Goal: Task Accomplishment & Management: Manage account settings

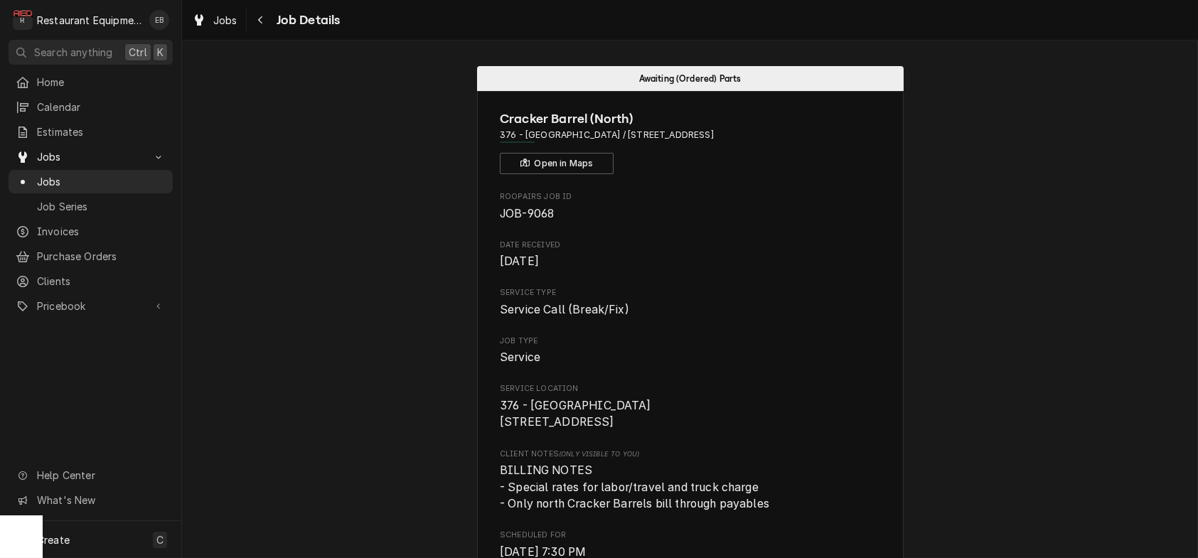
scroll to position [996, 0]
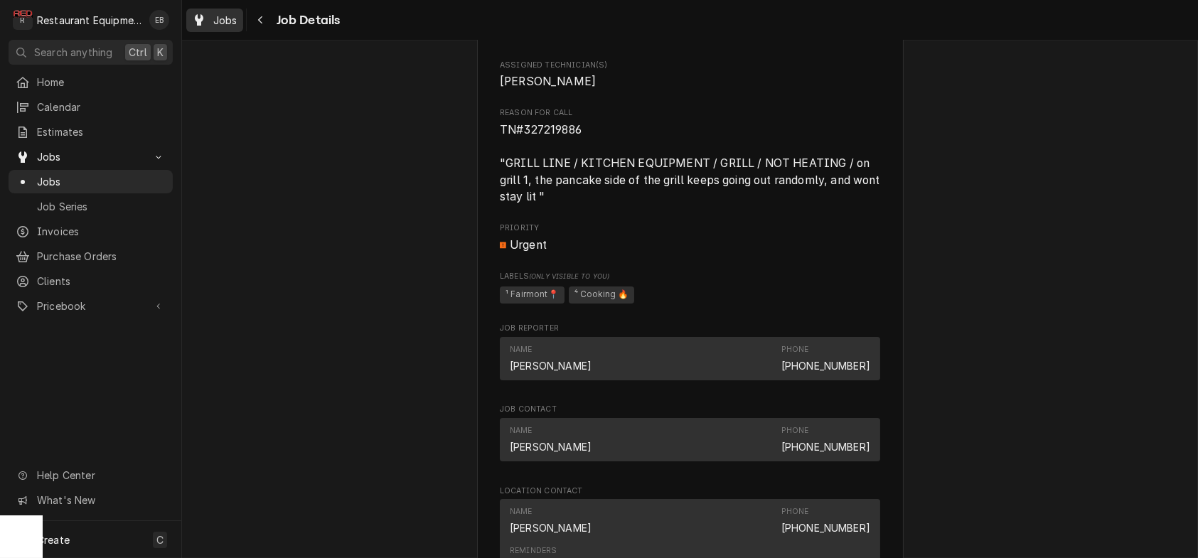
click at [206, 14] on div "Dynamic Content Wrapper" at bounding box center [199, 19] width 14 height 17
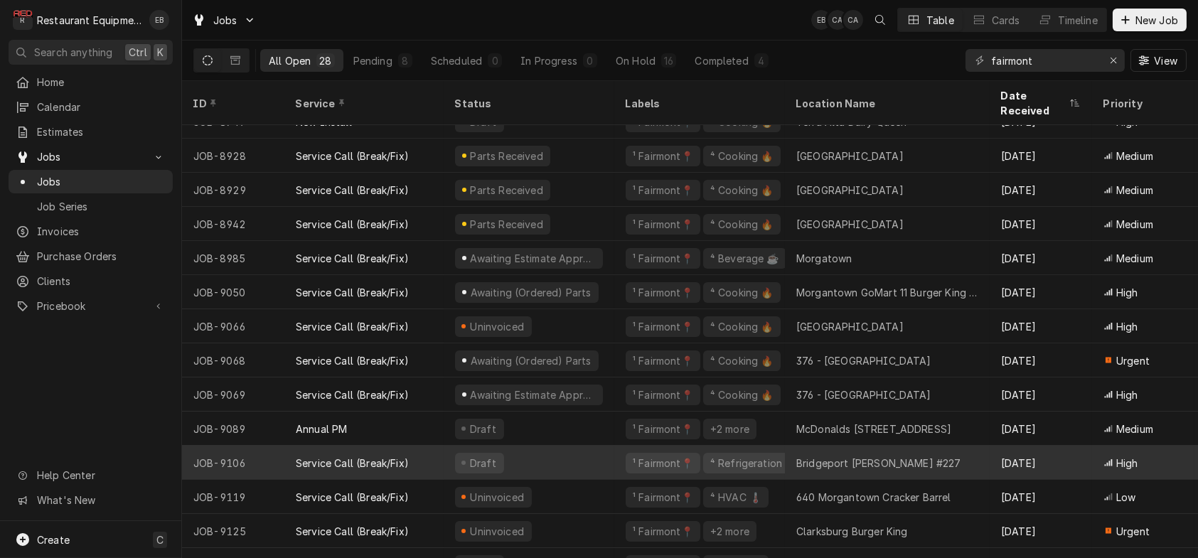
scroll to position [533, 0]
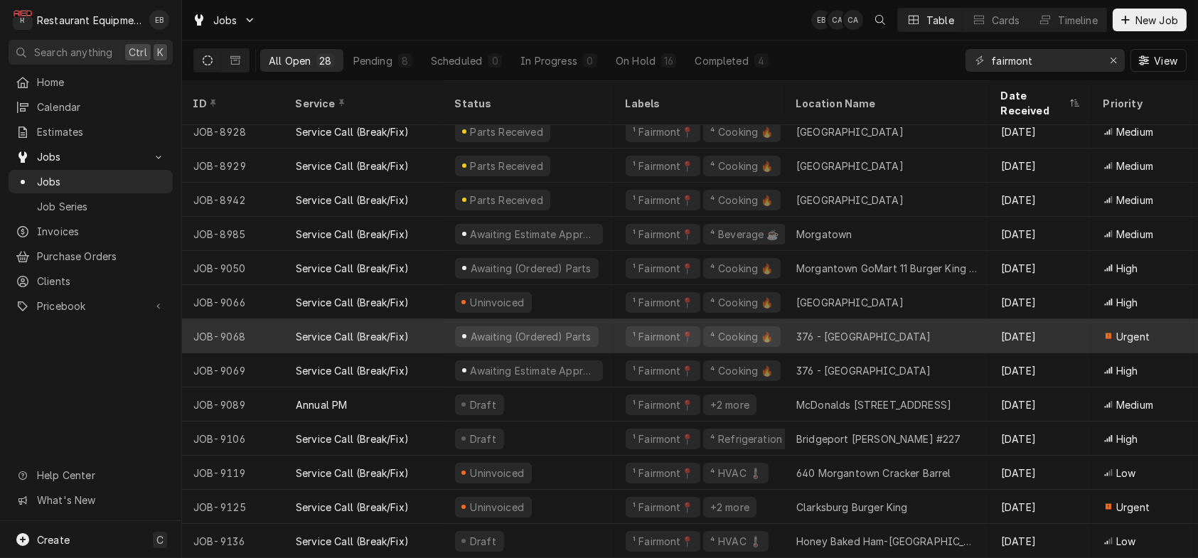
click at [614, 324] on div "Awaiting (Ordered) Parts" at bounding box center [529, 336] width 171 height 34
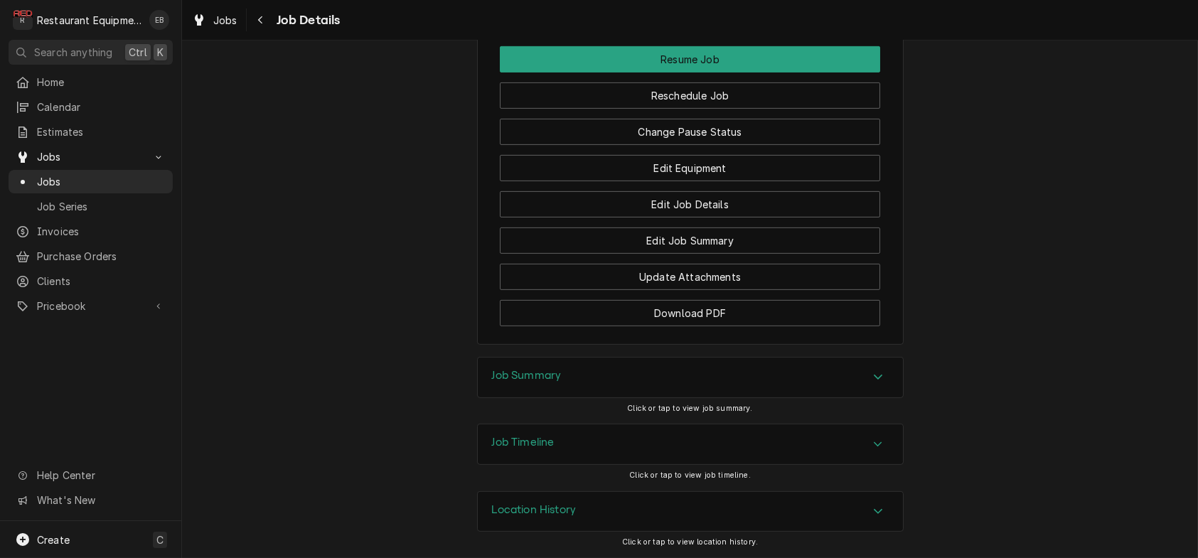
scroll to position [1754, 0]
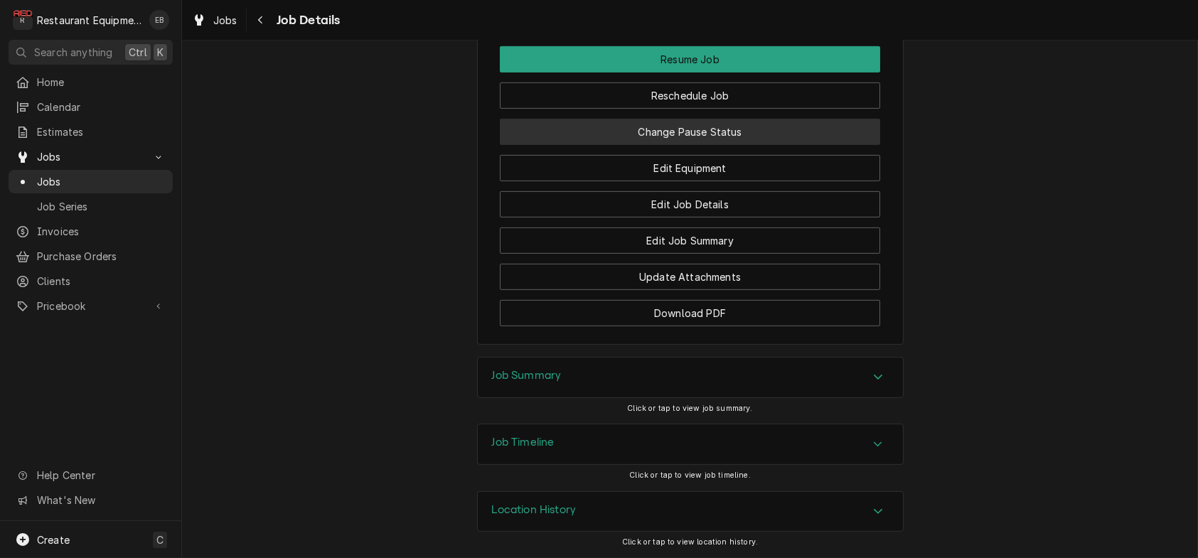
click at [623, 145] on button "Change Pause Status" at bounding box center [690, 132] width 380 height 26
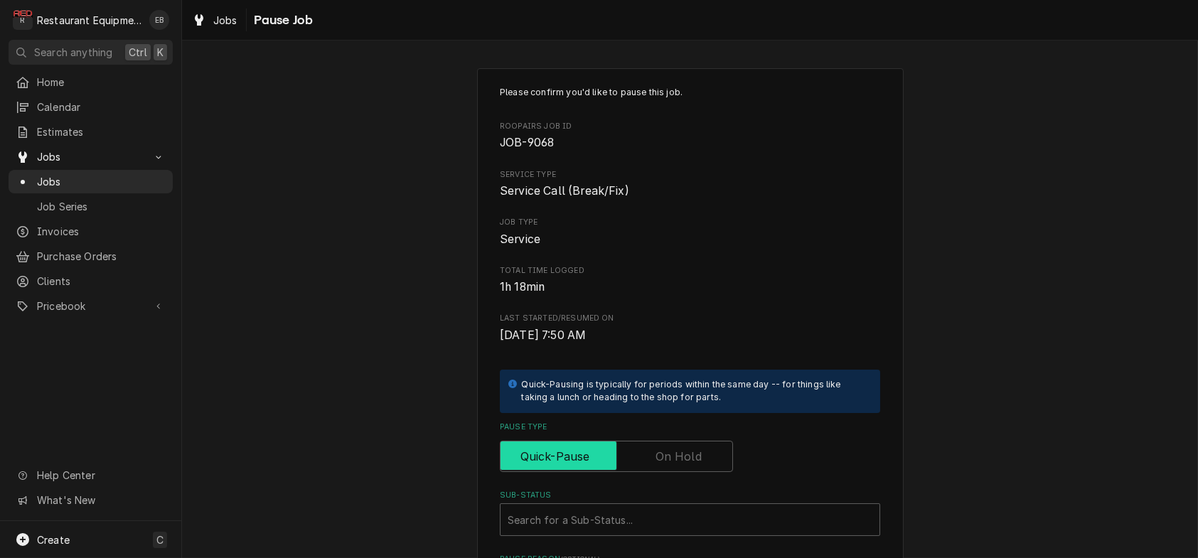
click at [643, 472] on input "Pause Type" at bounding box center [616, 456] width 220 height 31
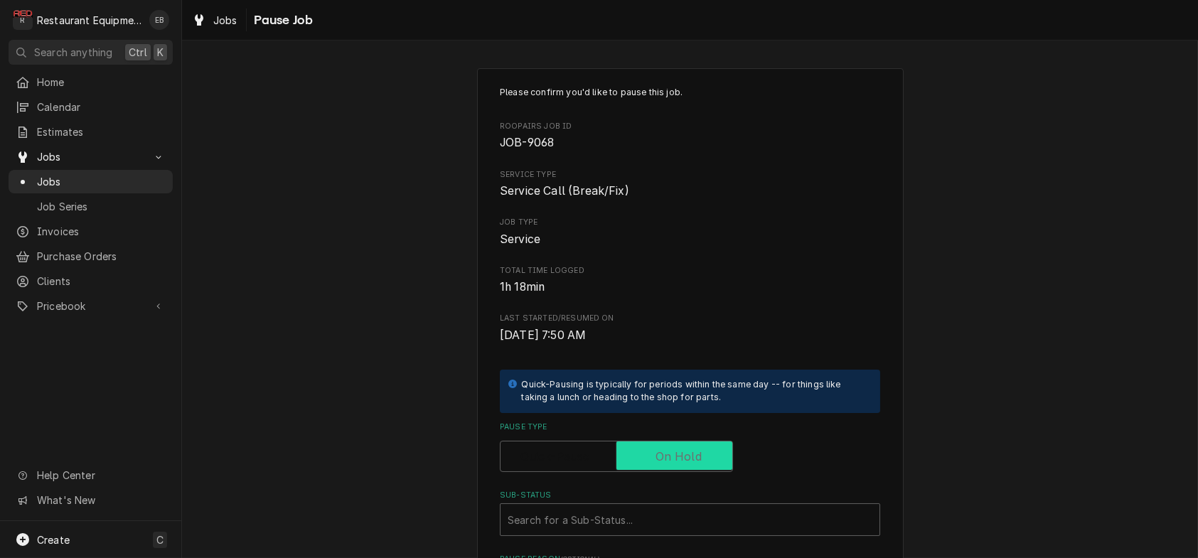
checkbox input "true"
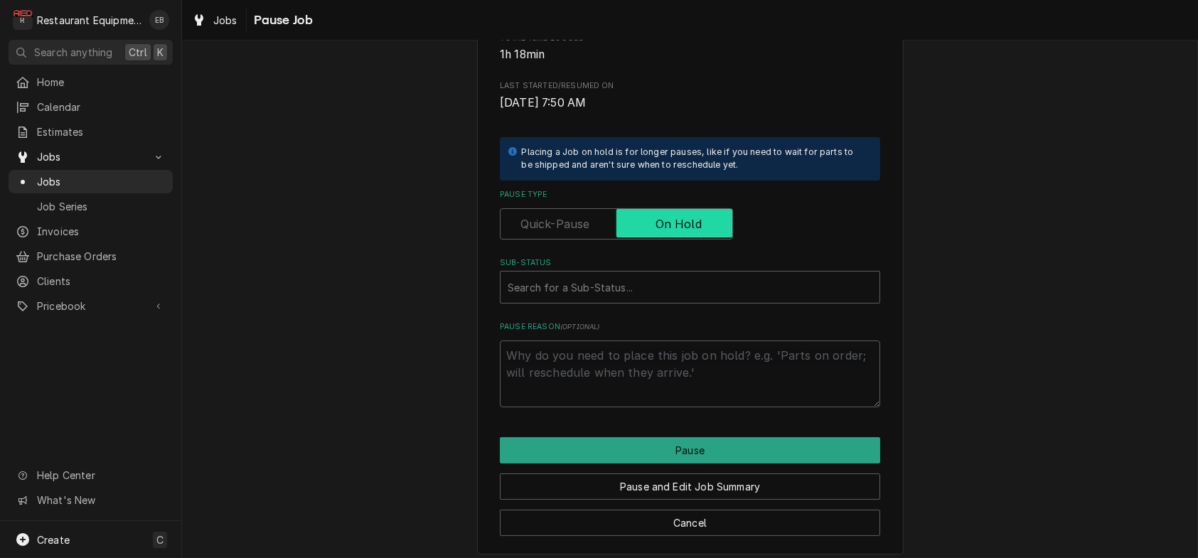
scroll to position [237, 0]
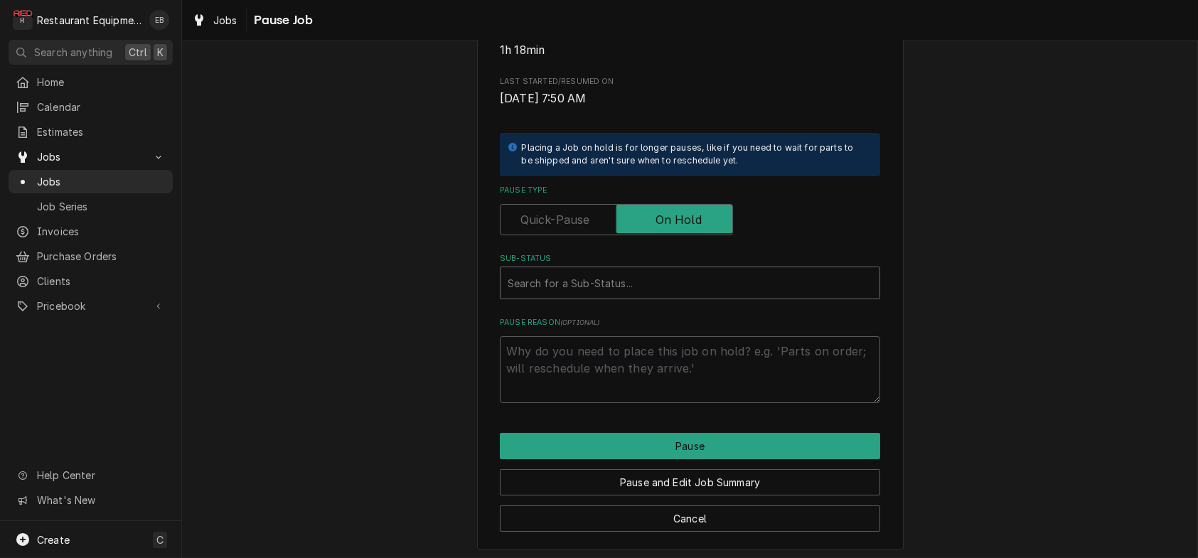
click at [607, 296] on div "Sub-Status" at bounding box center [690, 283] width 365 height 26
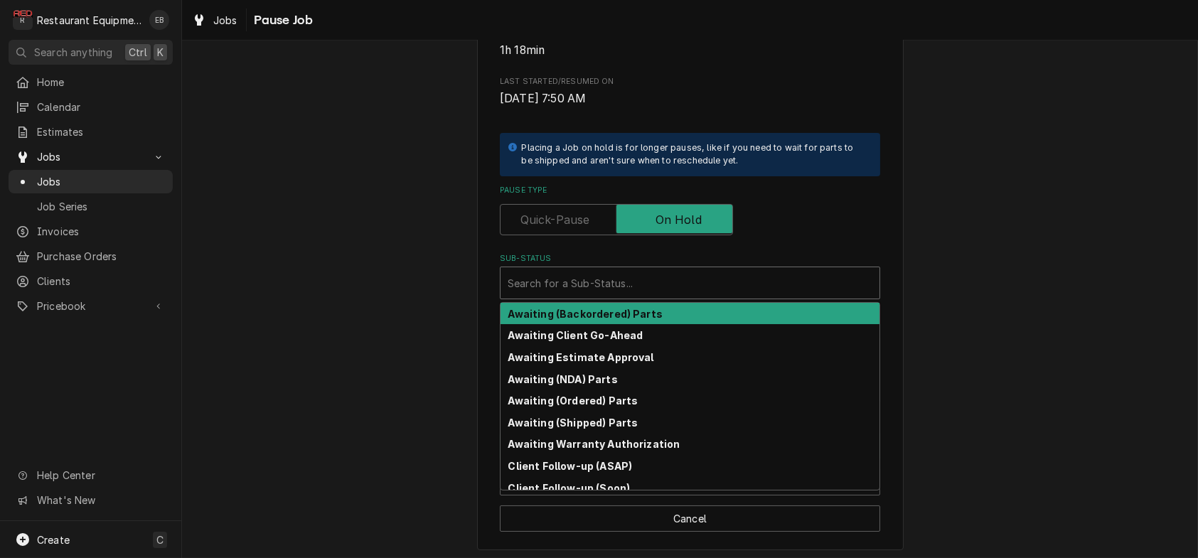
click at [646, 265] on label "Sub-Status" at bounding box center [690, 258] width 380 height 11
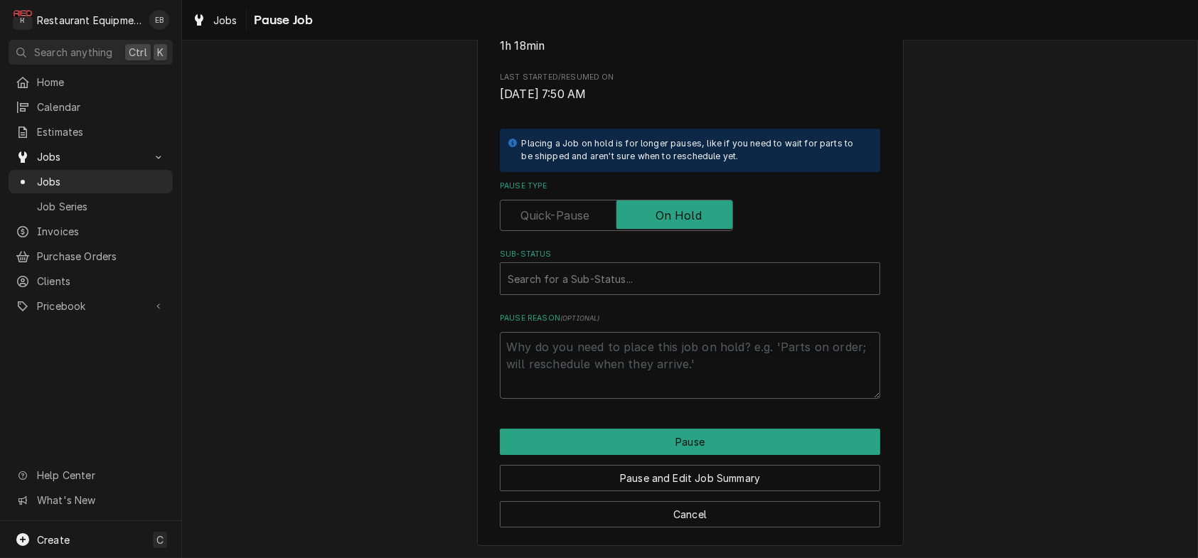
scroll to position [324, 0]
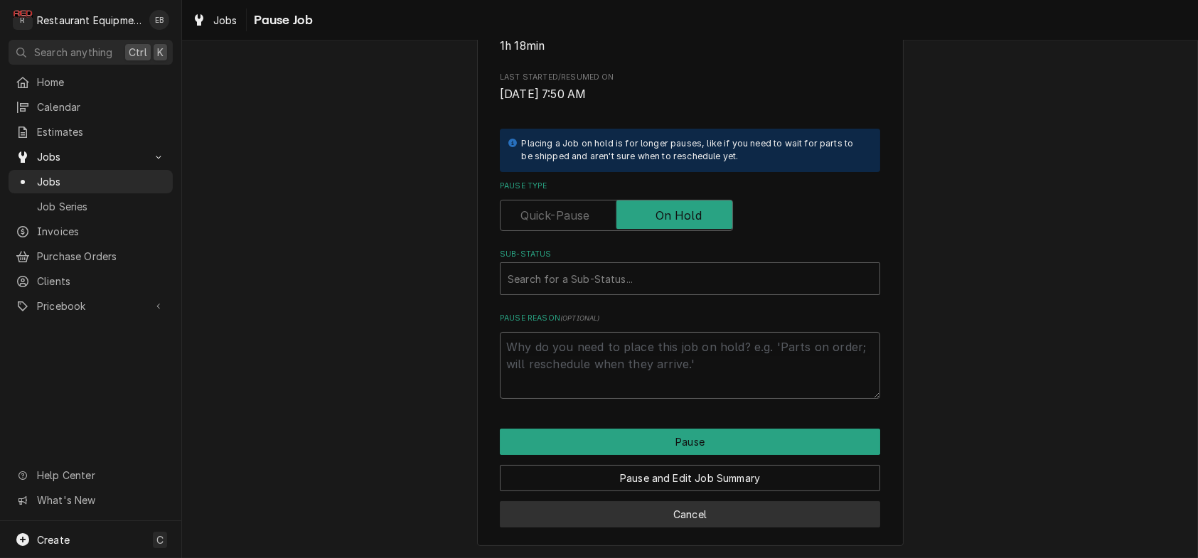
click at [698, 516] on button "Cancel" at bounding box center [690, 514] width 380 height 26
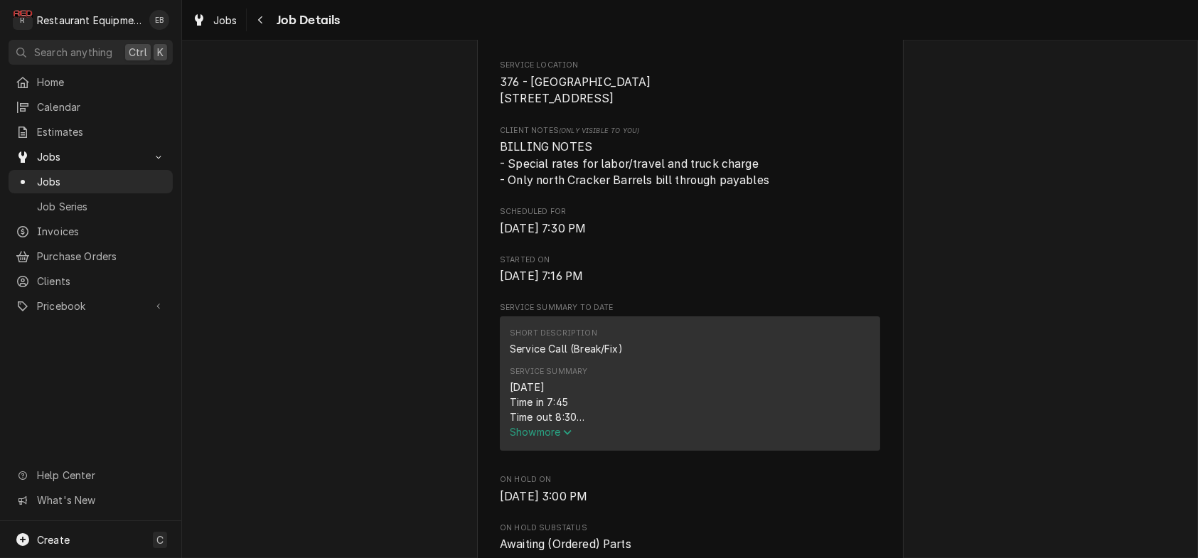
scroll to position [1754, 0]
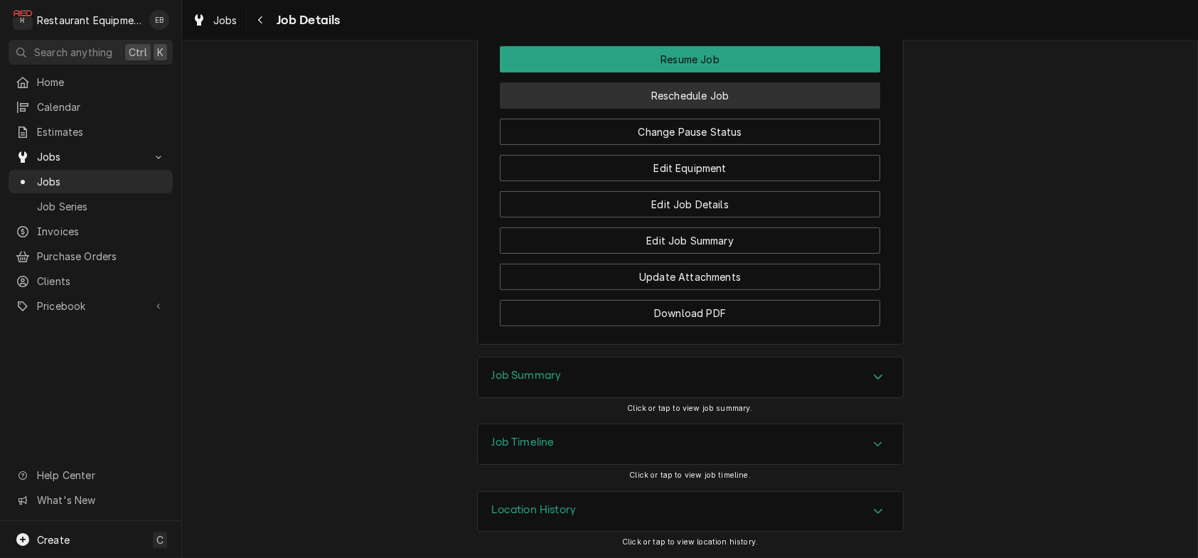
click at [721, 109] on button "Reschedule Job" at bounding box center [690, 95] width 380 height 26
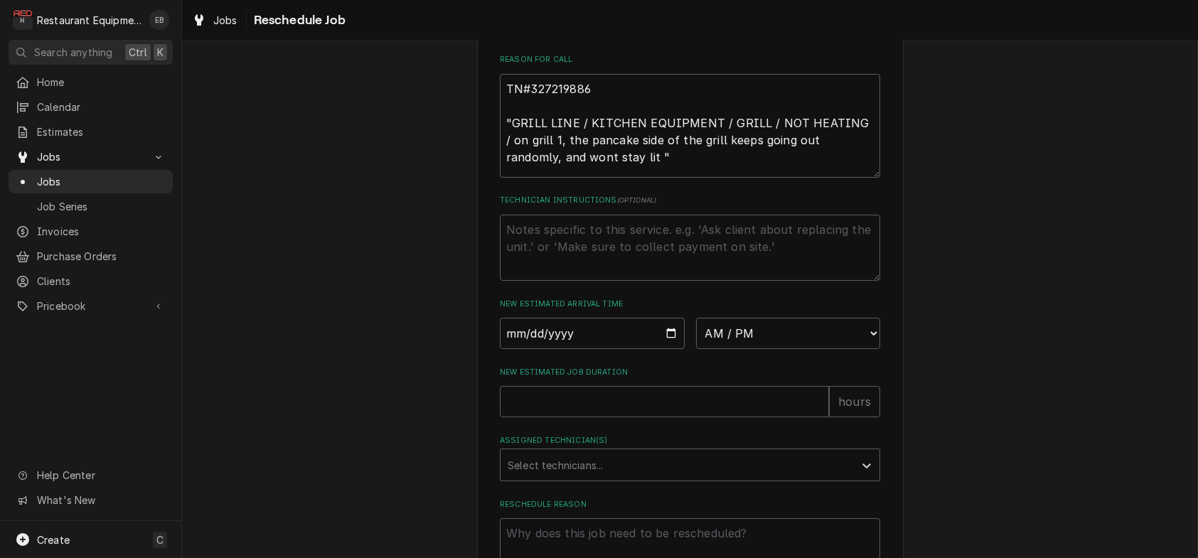
scroll to position [474, 0]
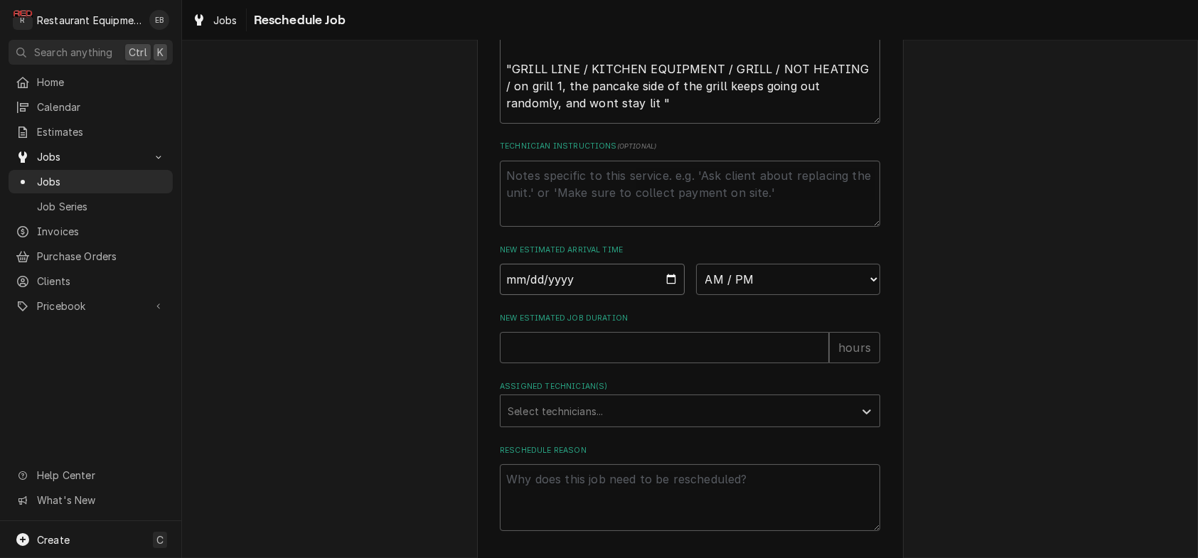
click at [664, 295] on input "Date" at bounding box center [592, 279] width 185 height 31
type textarea "x"
type input "2025-10-07"
click at [758, 295] on select "AM / PM 6:00 AM 6:15 AM 6:30 AM 6:45 AM 7:00 AM 7:15 AM 7:30 AM 7:45 AM 8:00 AM…" at bounding box center [788, 279] width 185 height 31
select select "15:30:00"
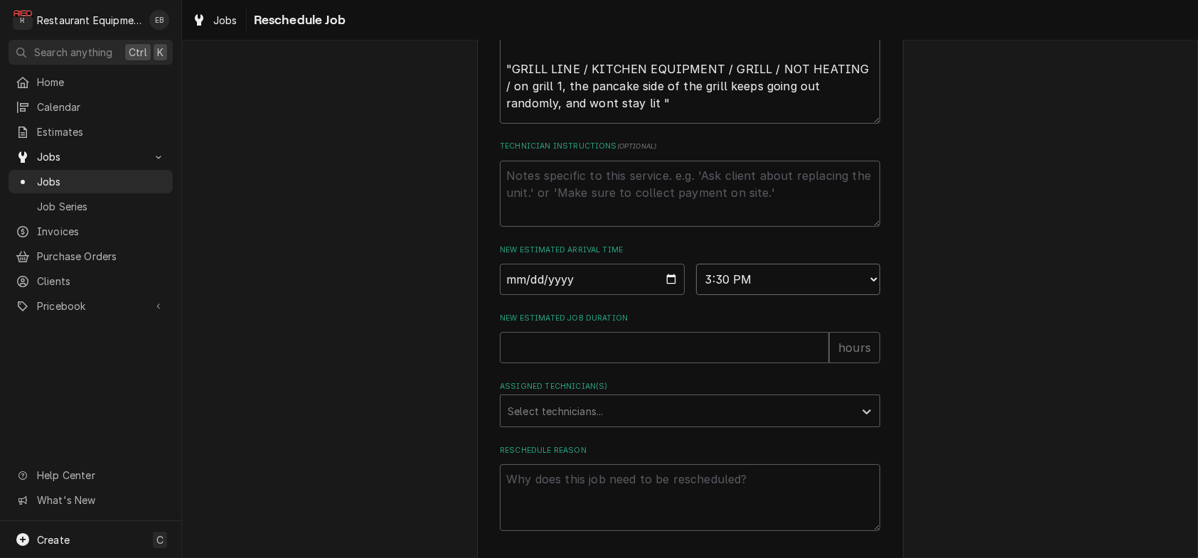
click at [696, 295] on select "AM / PM 6:00 AM 6:15 AM 6:30 AM 6:45 AM 7:00 AM 7:15 AM 7:30 AM 7:45 AM 8:00 AM…" at bounding box center [788, 279] width 185 height 31
click at [611, 363] on input "New Estimated Job Duration" at bounding box center [664, 347] width 329 height 31
type textarea "x"
type input "2"
click at [603, 424] on div "Assigned Technician(s)" at bounding box center [677, 411] width 339 height 26
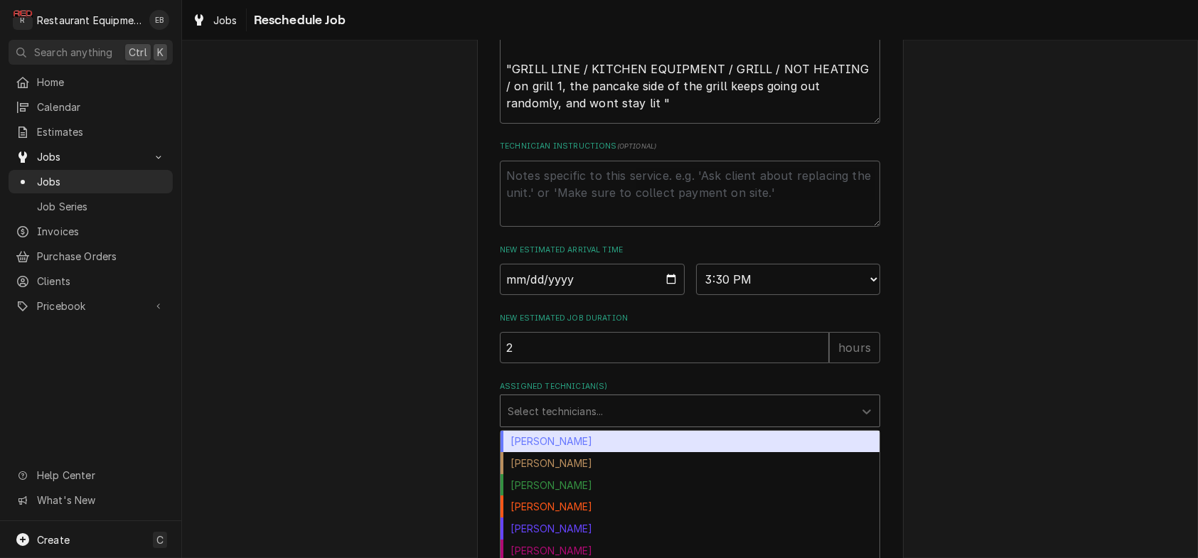
click at [558, 453] on div "Bryan Sanders" at bounding box center [690, 442] width 379 height 22
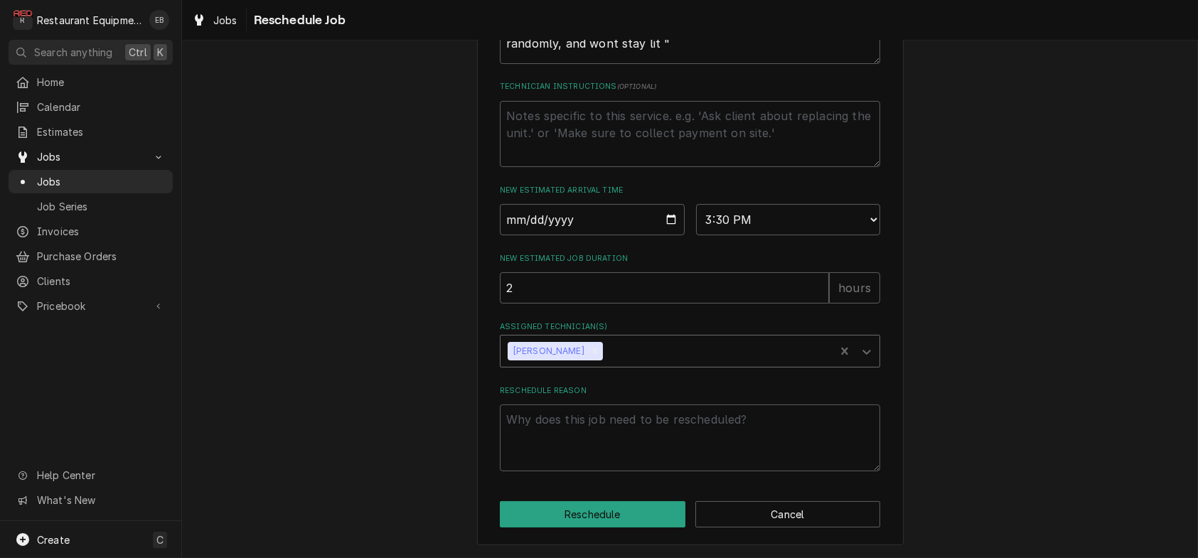
scroll to position [658, 0]
click at [624, 417] on textarea "Reschedule Reason" at bounding box center [690, 438] width 380 height 67
type textarea "x"
type textarea "p"
type textarea "x"
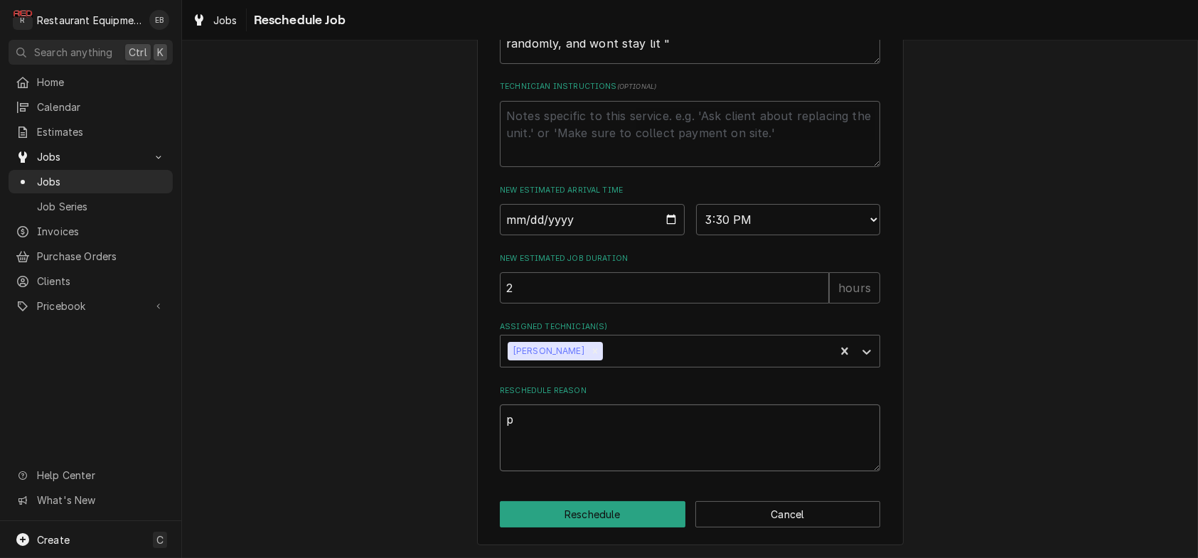
type textarea "pa"
type textarea "x"
type textarea "par"
type textarea "x"
type textarea "part"
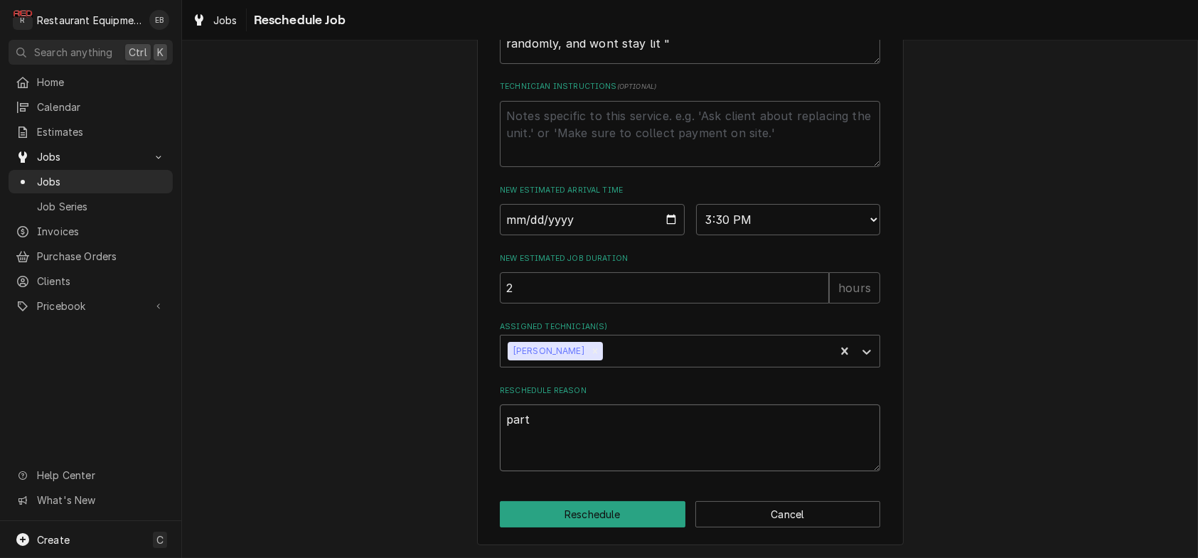
type textarea "x"
type textarea "parts"
type textarea "x"
type textarea "parts"
type textarea "x"
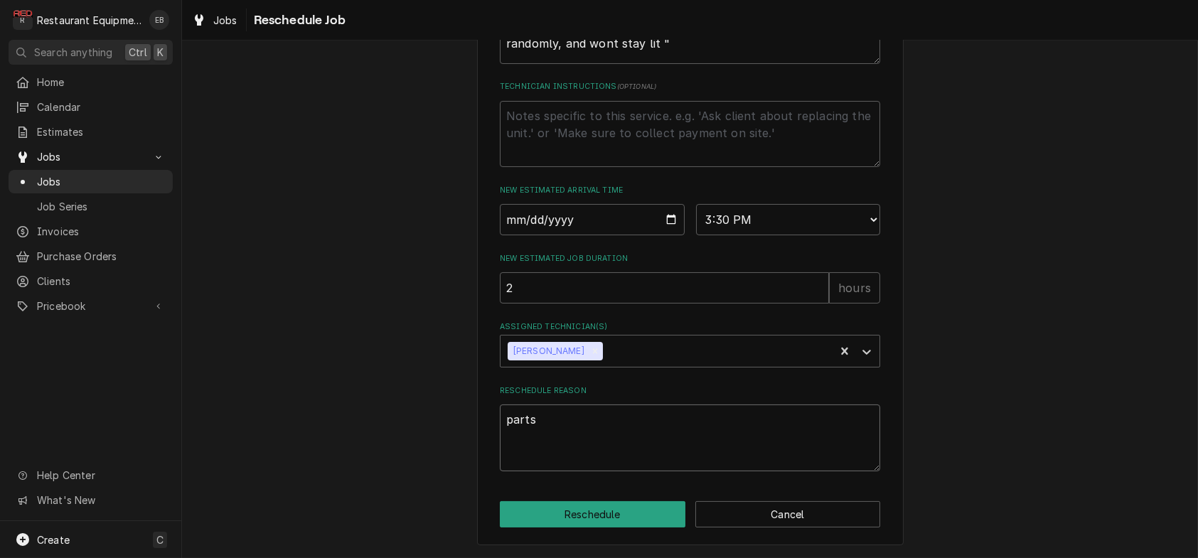
type textarea "parts r"
type textarea "x"
type textarea "parts re"
type textarea "x"
type textarea "parts rec"
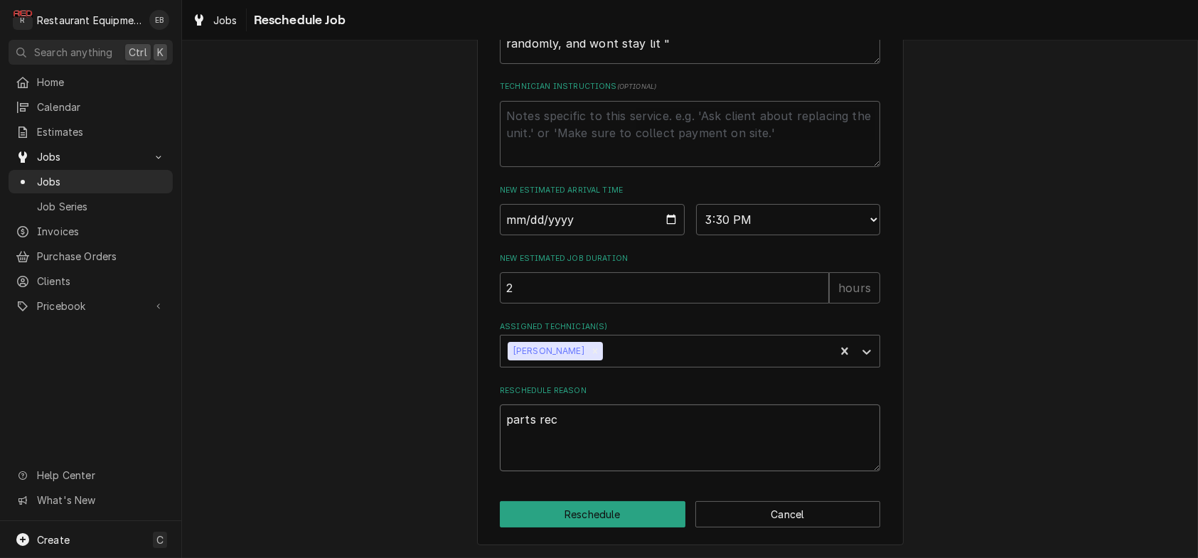
type textarea "x"
type textarea "parts rece"
type textarea "x"
type textarea "parts recei"
type textarea "x"
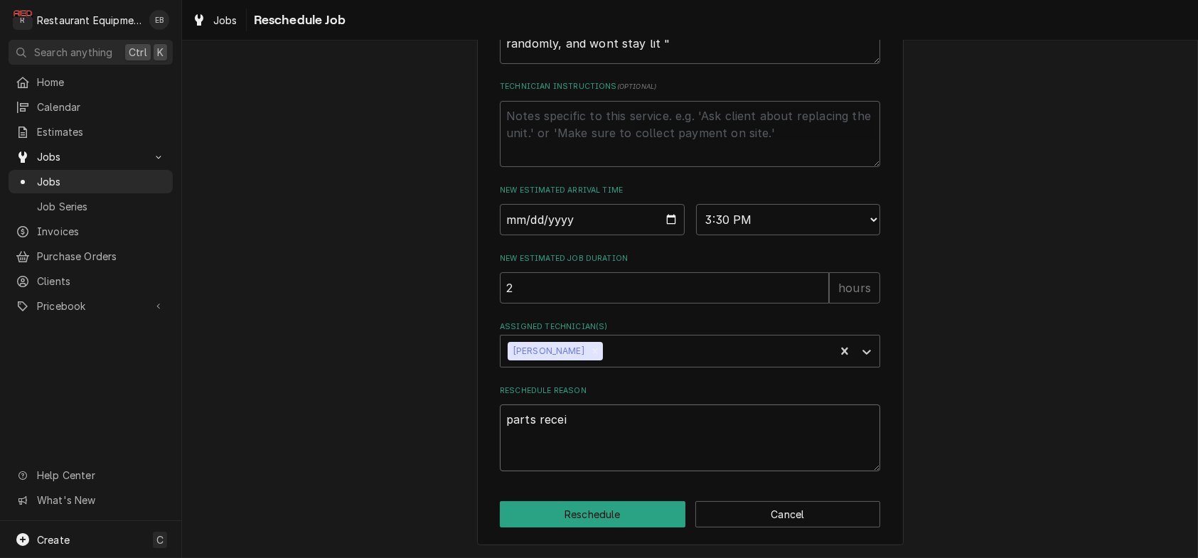
type textarea "parts receiv"
type textarea "x"
type textarea "parts receive"
type textarea "x"
type textarea "parts received"
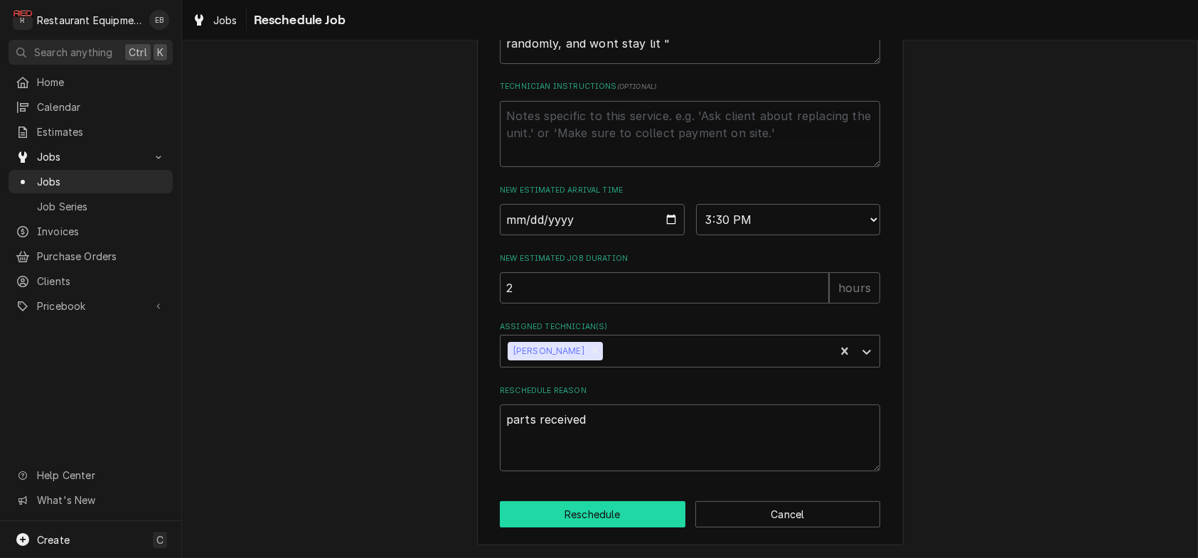
click at [604, 504] on button "Reschedule" at bounding box center [593, 514] width 186 height 26
type textarea "x"
